Goal: Information Seeking & Learning: Learn about a topic

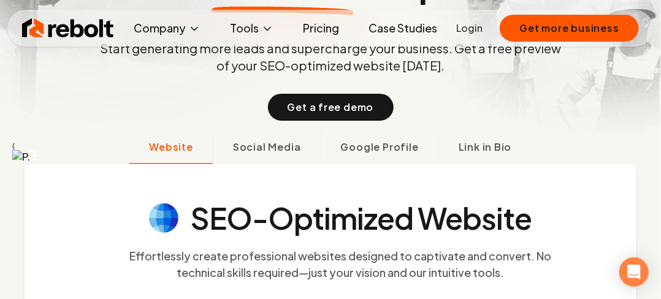
scroll to position [184, 0]
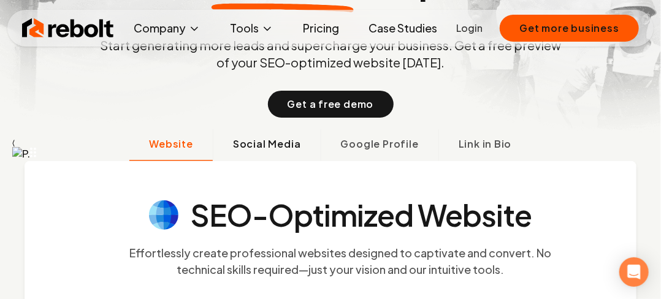
click at [254, 137] on span "Social Media" at bounding box center [267, 144] width 68 height 15
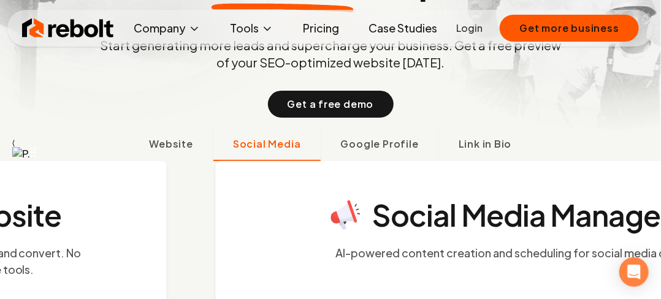
scroll to position [229, 0]
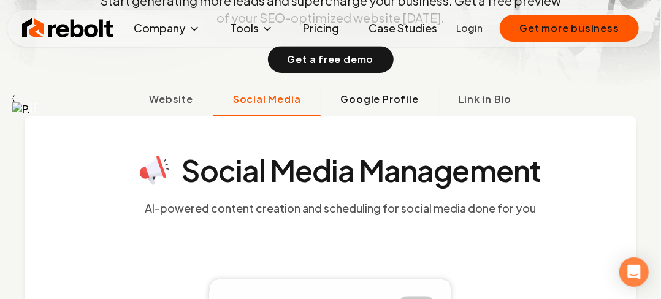
click at [372, 85] on button "Google Profile" at bounding box center [380, 101] width 118 height 32
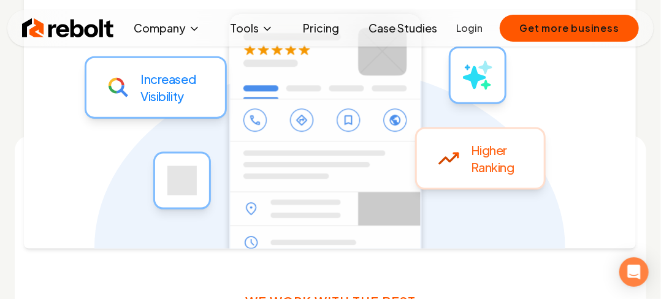
scroll to position [474, 0]
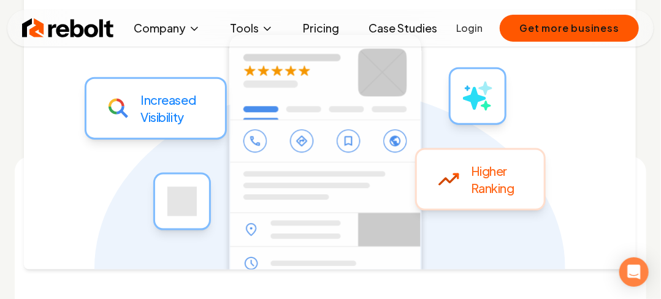
click at [317, 25] on link "Pricing" at bounding box center [321, 28] width 56 height 25
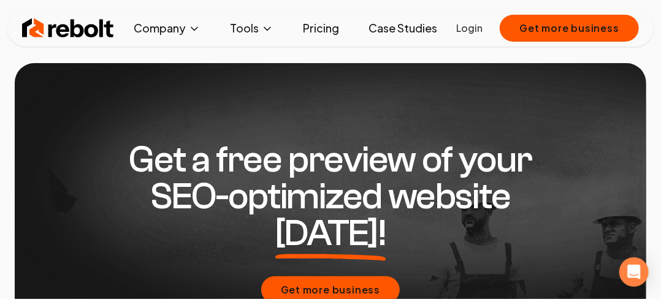
scroll to position [2594, 0]
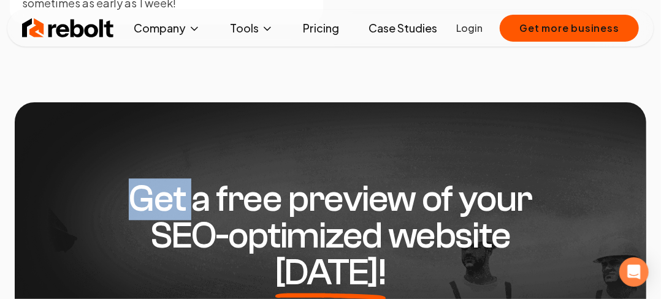
drag, startPoint x: 130, startPoint y: 122, endPoint x: 204, endPoint y: 128, distance: 73.9
click at [197, 181] on h2 "Get a free preview of your SEO-optimized website [DATE]!" at bounding box center [330, 236] width 471 height 110
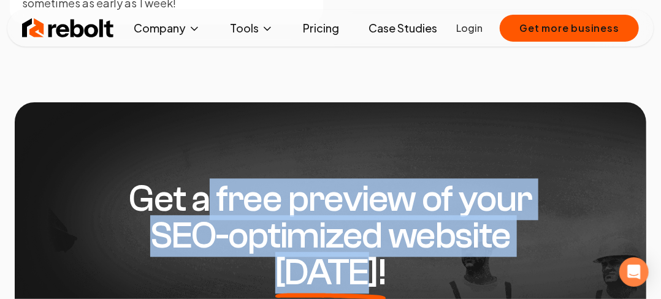
drag, startPoint x: 204, startPoint y: 123, endPoint x: 539, endPoint y: 145, distance: 336.2
click at [550, 181] on h2 "Get a free preview of your SEO-optimized website [DATE]!" at bounding box center [330, 236] width 471 height 110
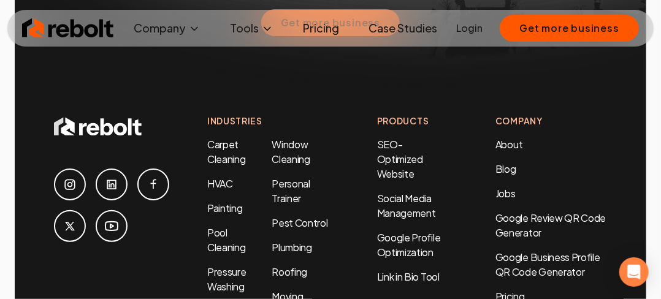
scroll to position [2900, 0]
click at [309, 33] on link "Pricing" at bounding box center [321, 28] width 56 height 25
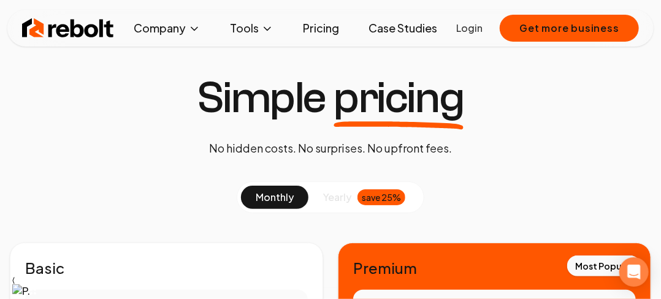
scroll to position [0, 0]
